Goal: Task Accomplishment & Management: Use online tool/utility

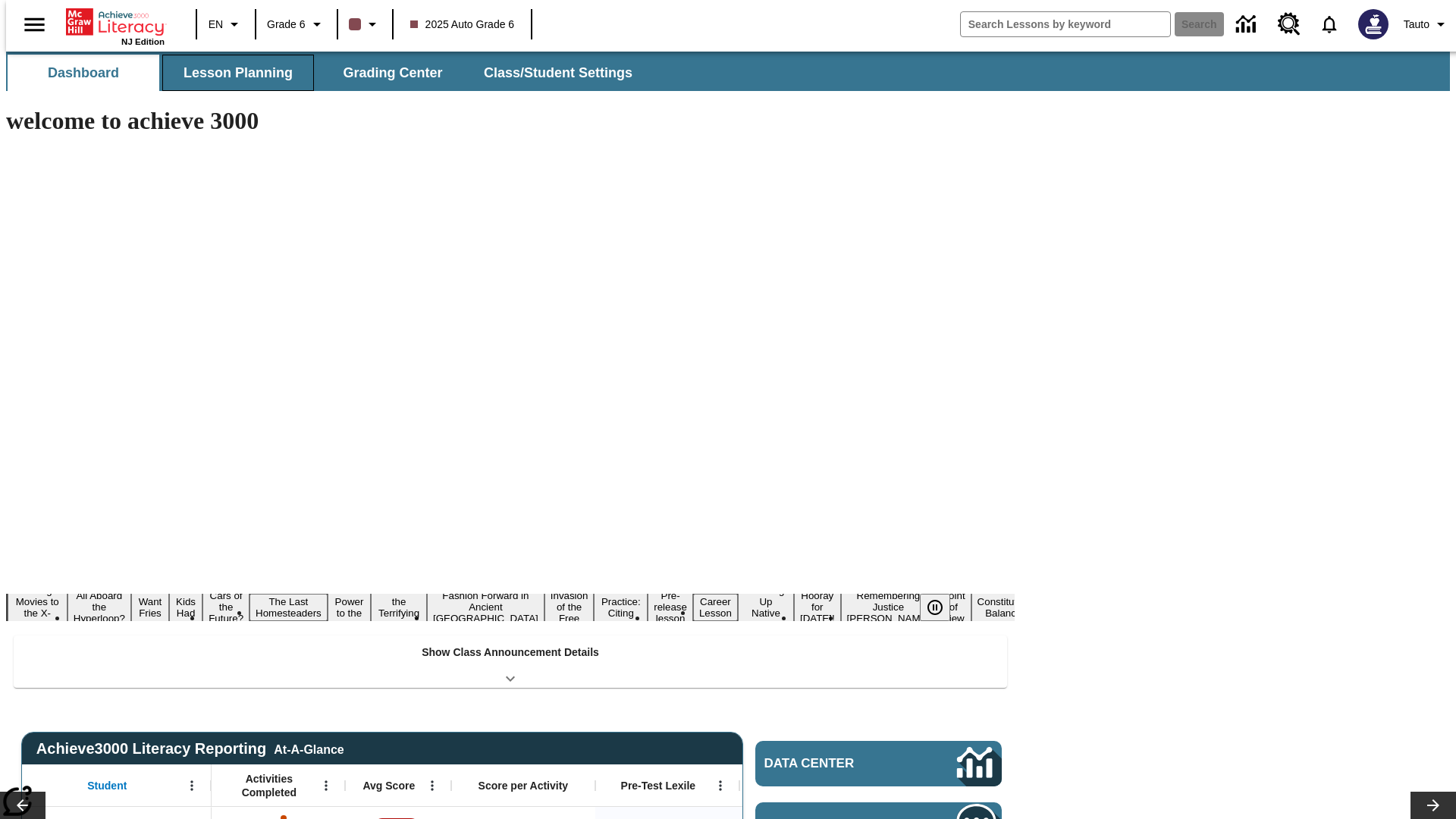
click at [232, 73] on button "Lesson Planning" at bounding box center [238, 73] width 151 height 36
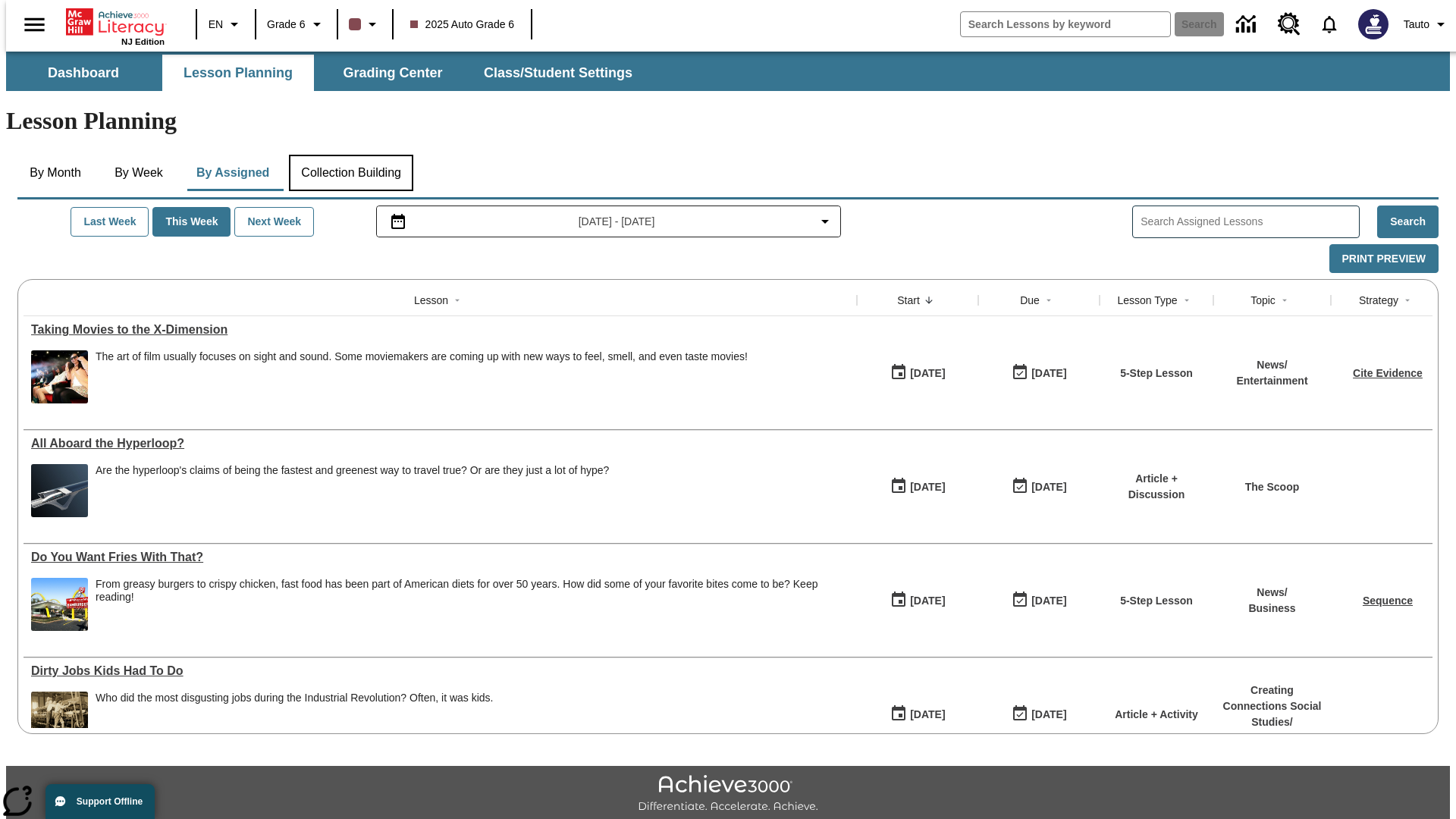
click at [350, 155] on button "Collection Building" at bounding box center [351, 172] width 124 height 36
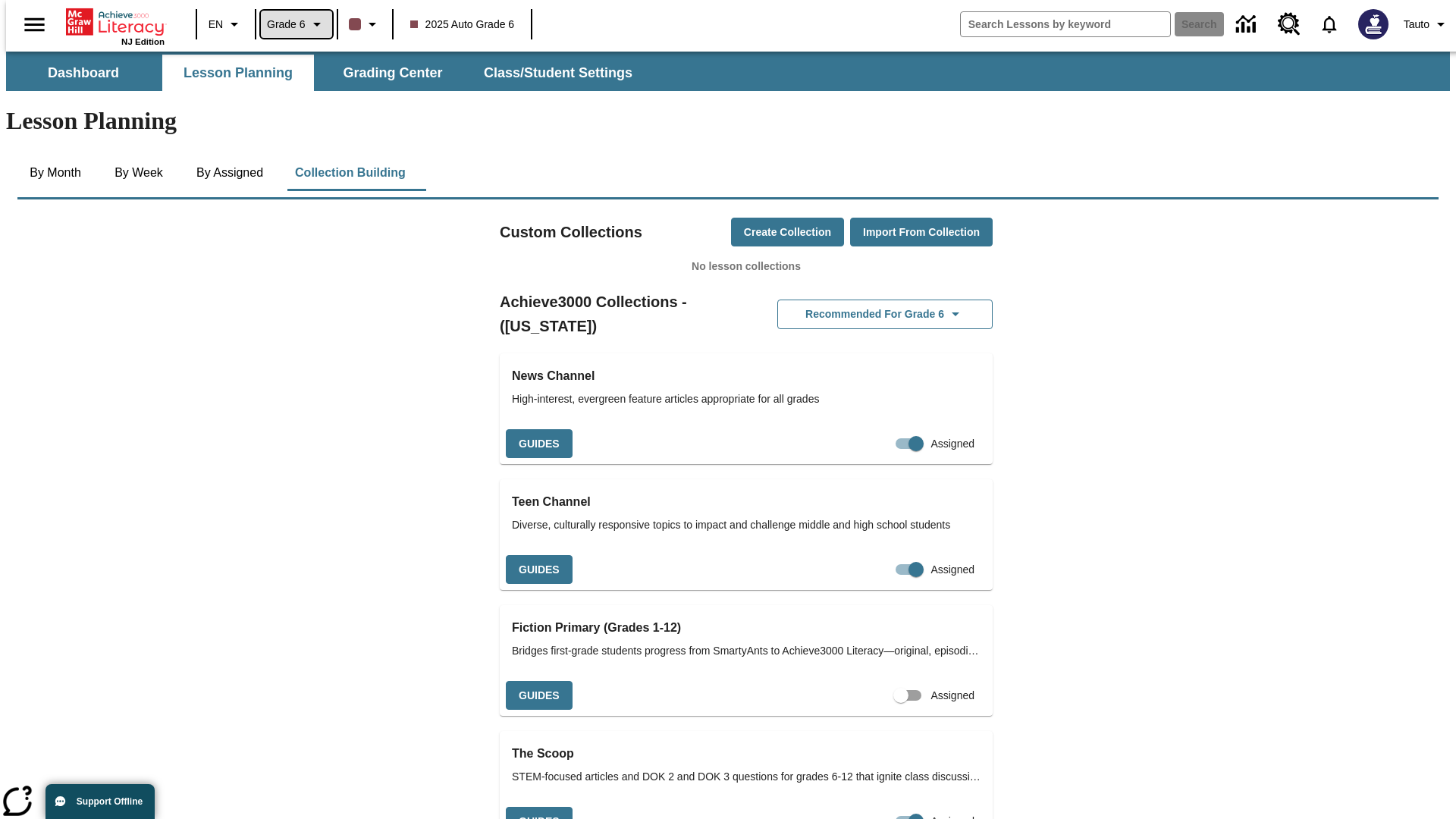
click at [291, 24] on span "Grade 6" at bounding box center [286, 25] width 39 height 16
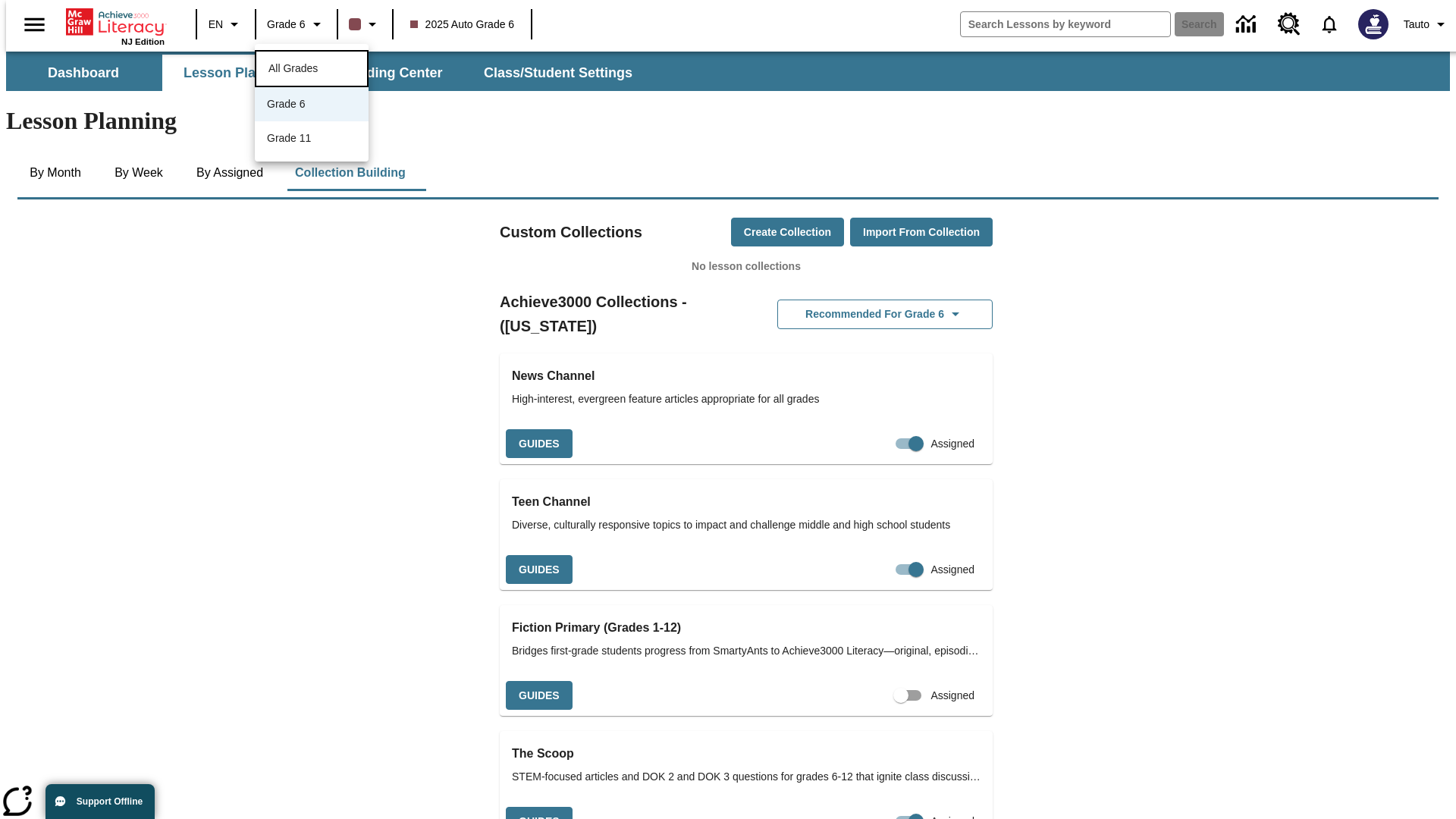
click at [311, 66] on span "All Grades" at bounding box center [293, 68] width 49 height 12
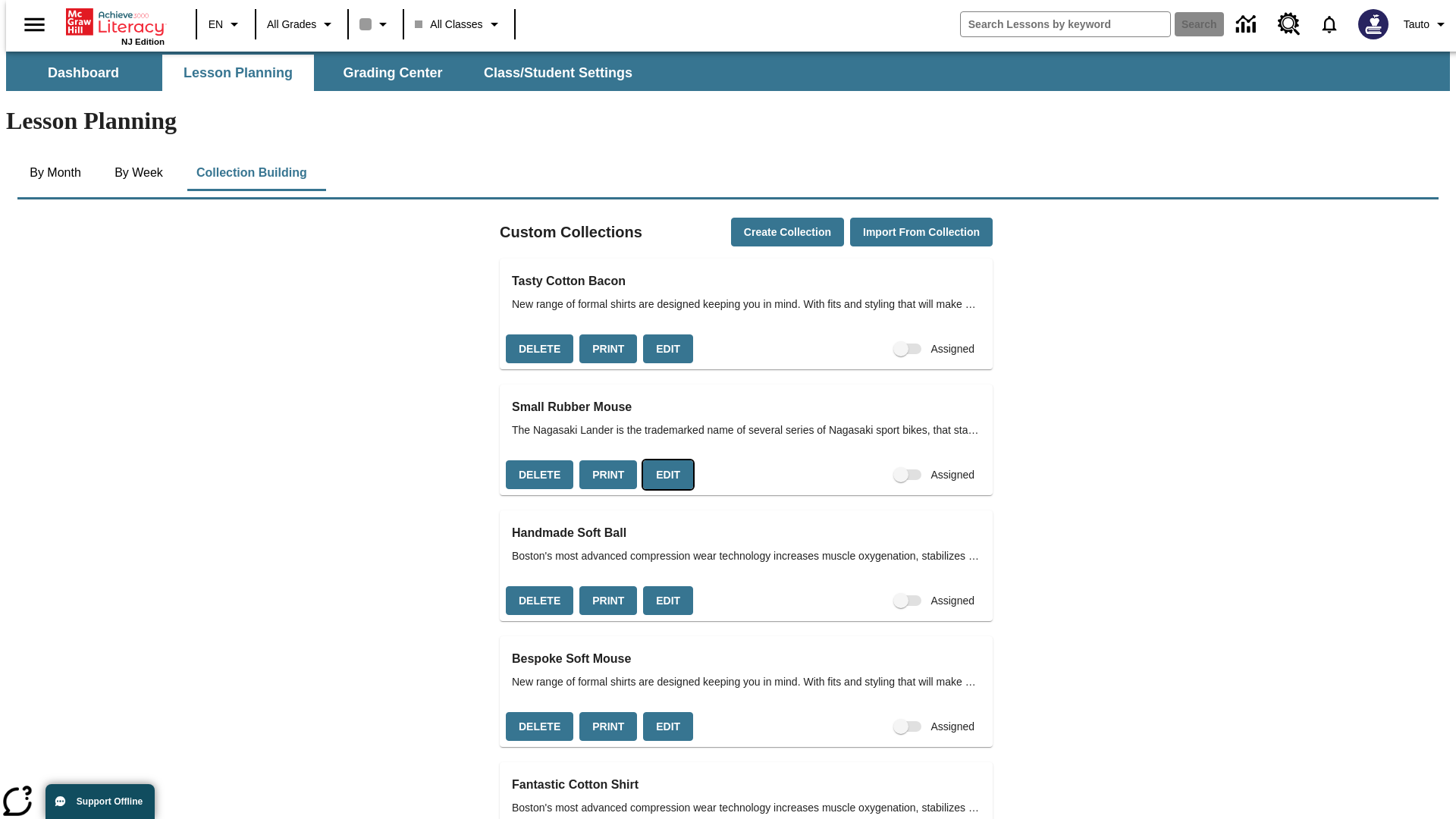
click at [663, 460] on button "Edit" at bounding box center [668, 475] width 50 height 29
